Goal: Task Accomplishment & Management: Use online tool/utility

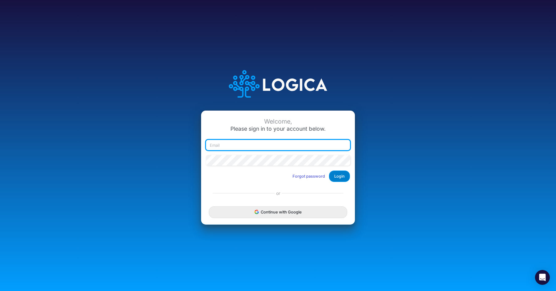
type input "[PERSON_NAME][EMAIL_ADDRESS][DOMAIN_NAME]"
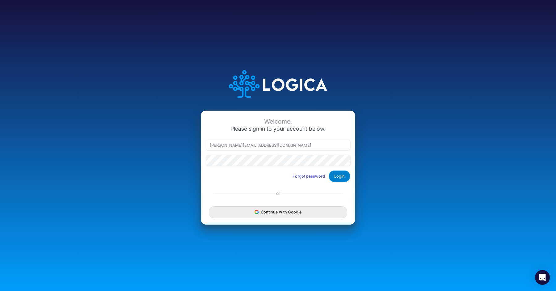
click at [347, 175] on button "Login" at bounding box center [339, 176] width 21 height 11
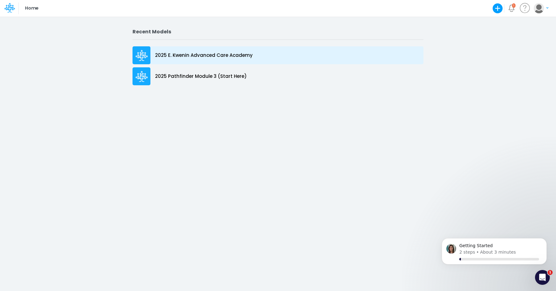
click at [260, 62] on div "2025 E. Kwenin Advanced Care Academy" at bounding box center [278, 55] width 291 height 18
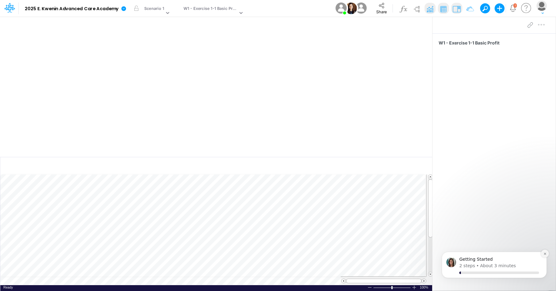
click at [545, 253] on icon "Dismiss notification" at bounding box center [545, 254] width 2 height 2
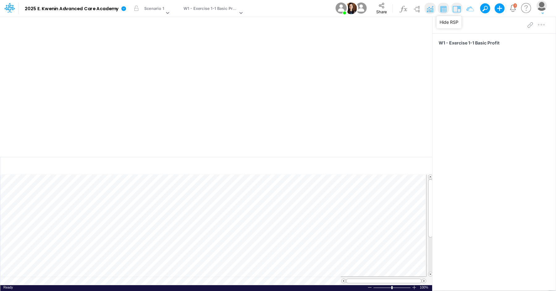
click at [459, 12] on img at bounding box center [457, 9] width 10 height 10
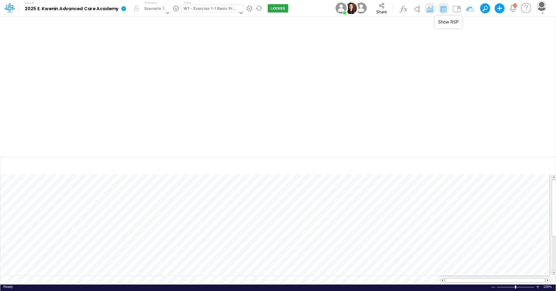
click at [223, 10] on div "W1 - Exercise 1-1 Basic Profit" at bounding box center [211, 9] width 54 height 7
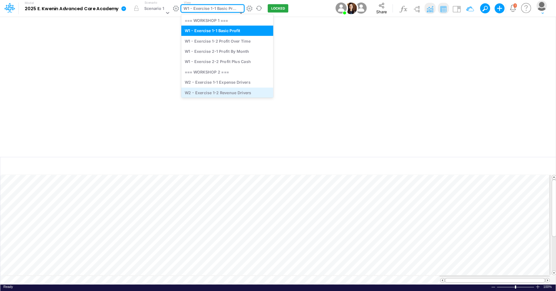
scroll to position [24, 0]
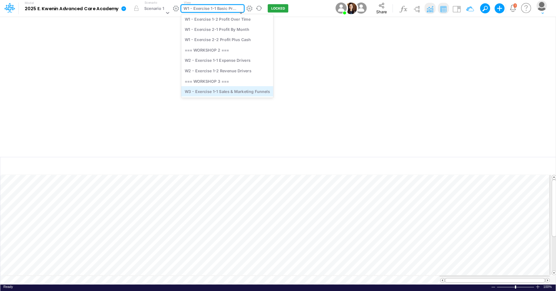
click at [217, 87] on div "W3 - Exercise 1-1 Sales & Marketing Funnels" at bounding box center [227, 91] width 92 height 10
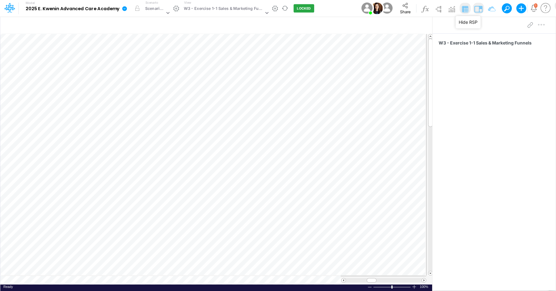
click at [475, 9] on img at bounding box center [479, 9] width 10 height 10
